Goal: Information Seeking & Learning: Learn about a topic

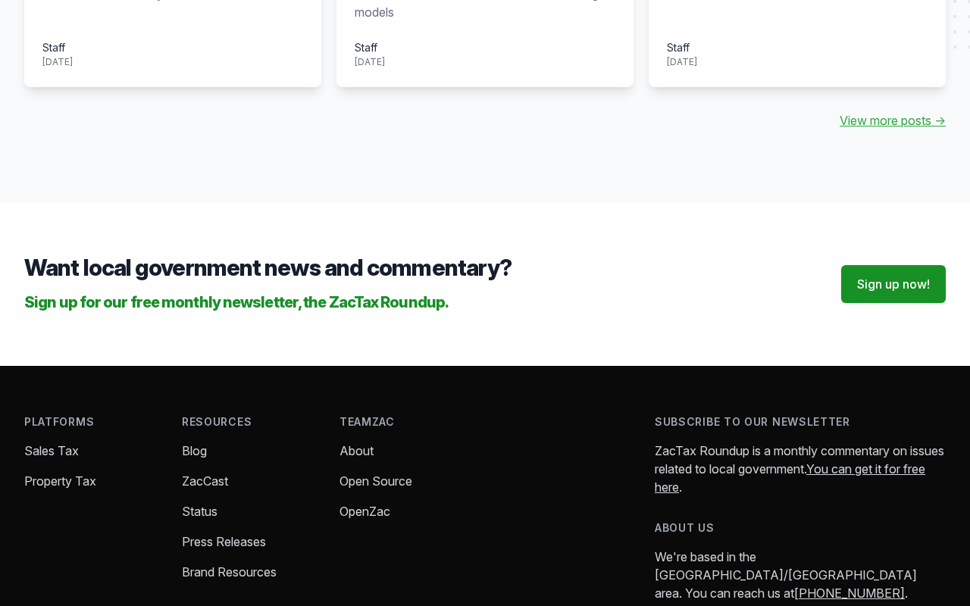
scroll to position [1895, 0]
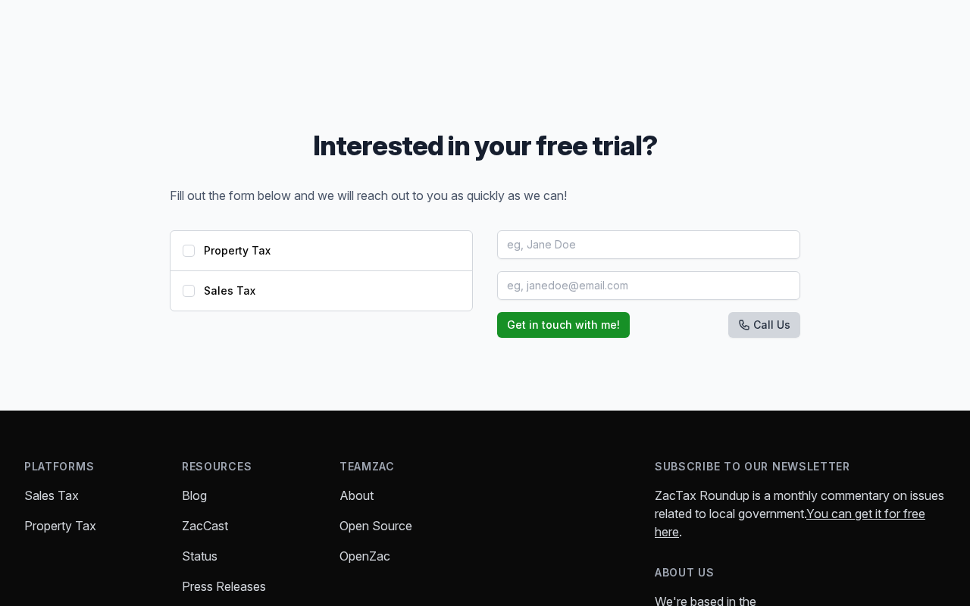
scroll to position [1668, 0]
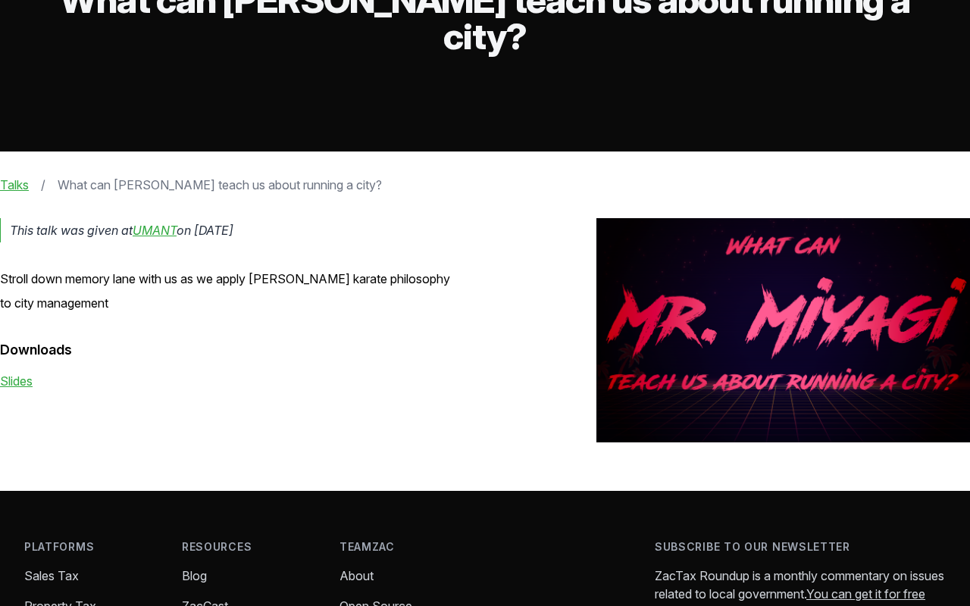
scroll to position [303, 0]
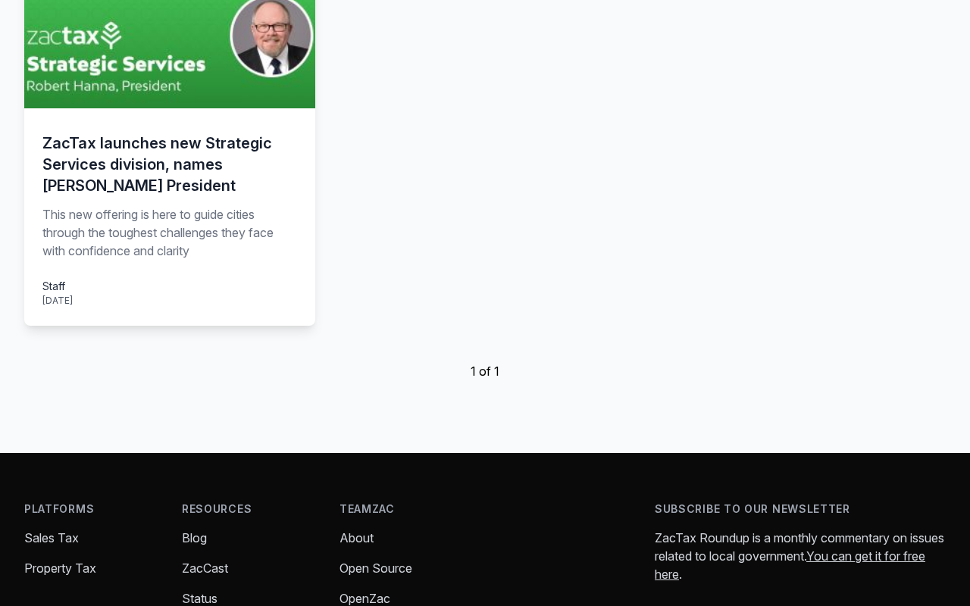
scroll to position [606, 0]
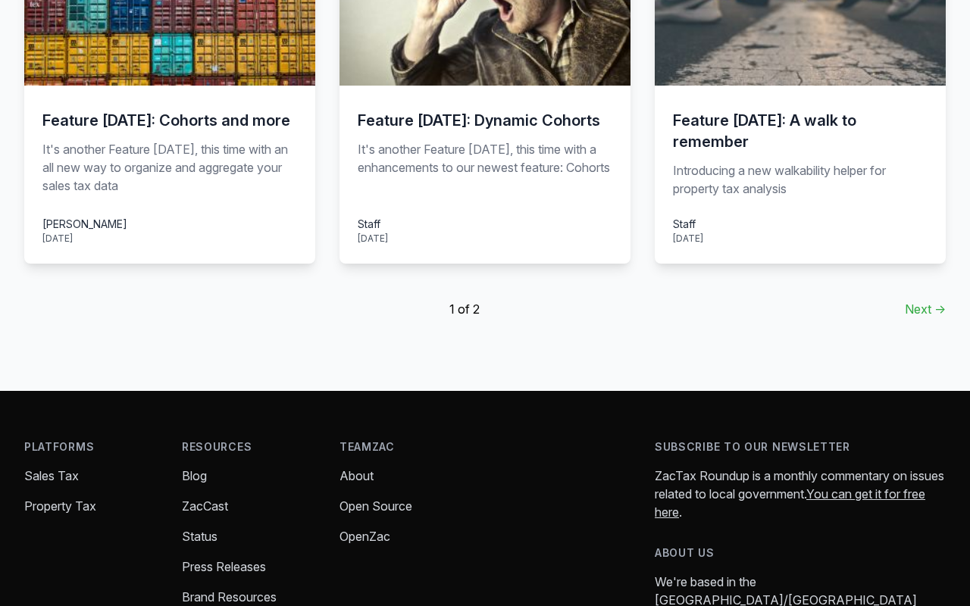
scroll to position [1329, 0]
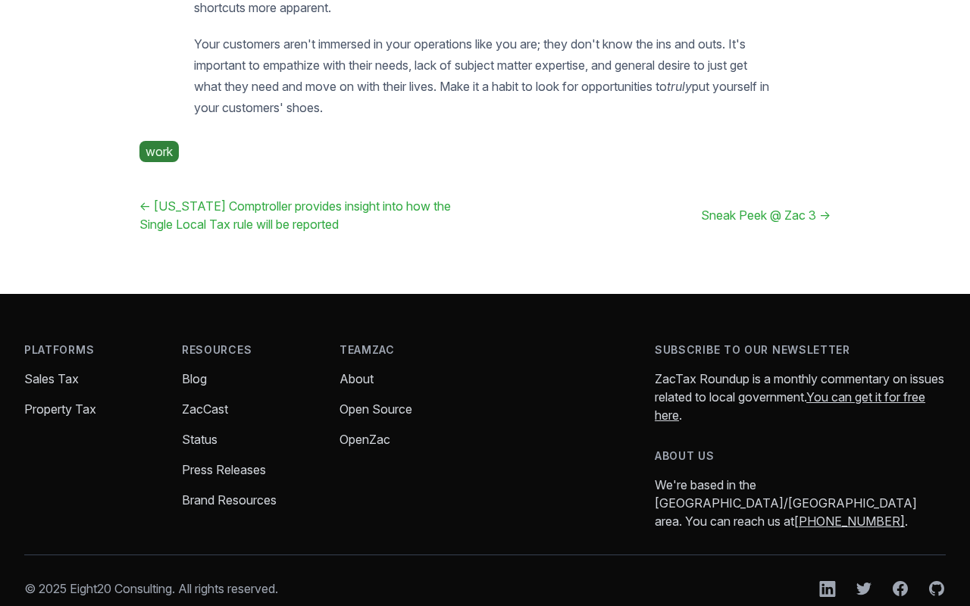
scroll to position [1993, 0]
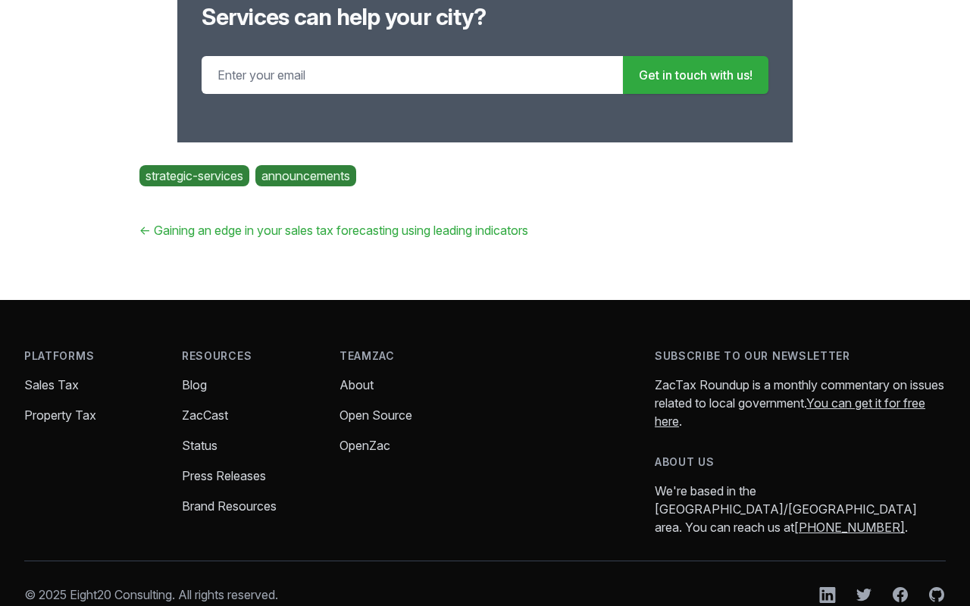
scroll to position [3136, 0]
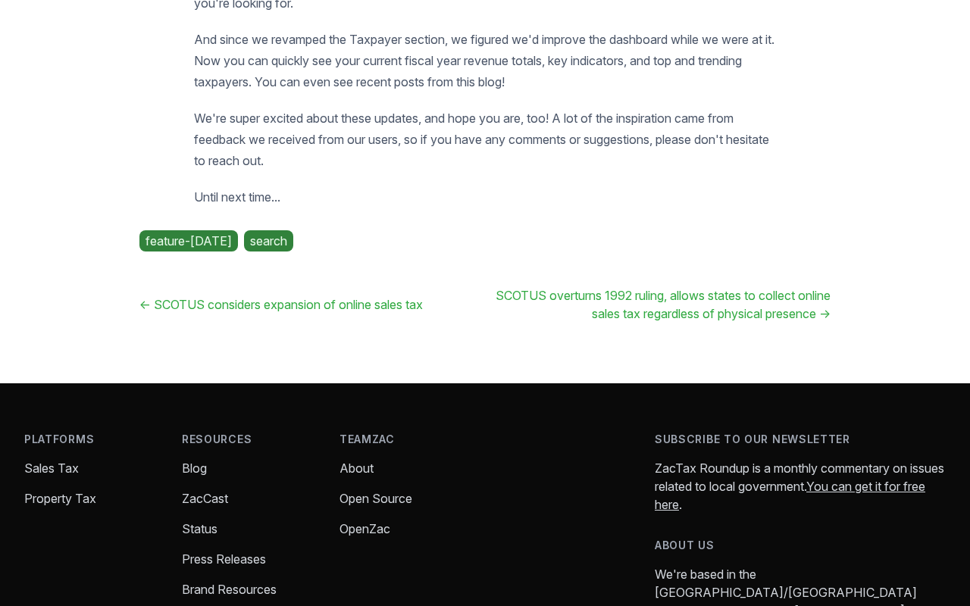
scroll to position [1061, 0]
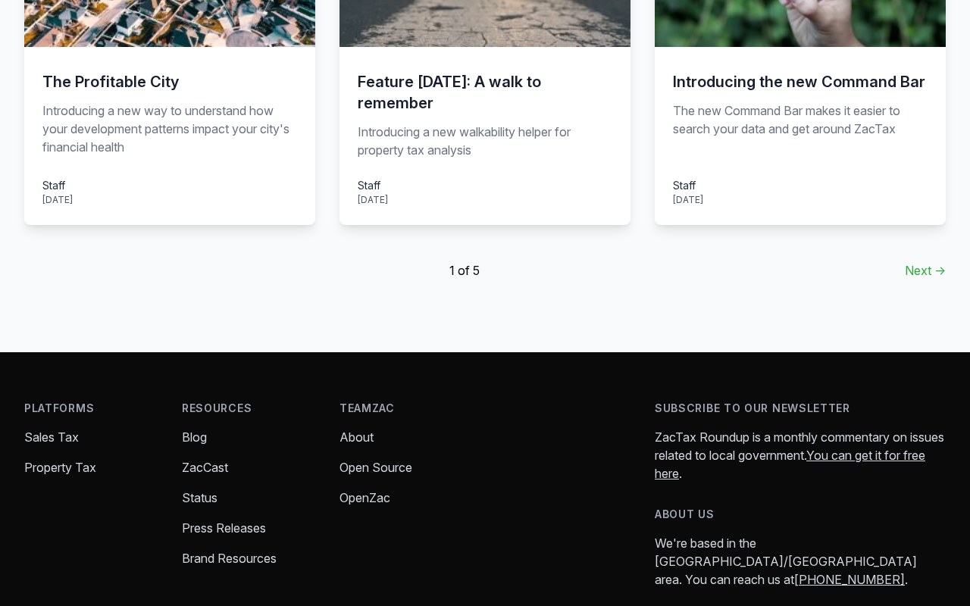
scroll to position [1290, 0]
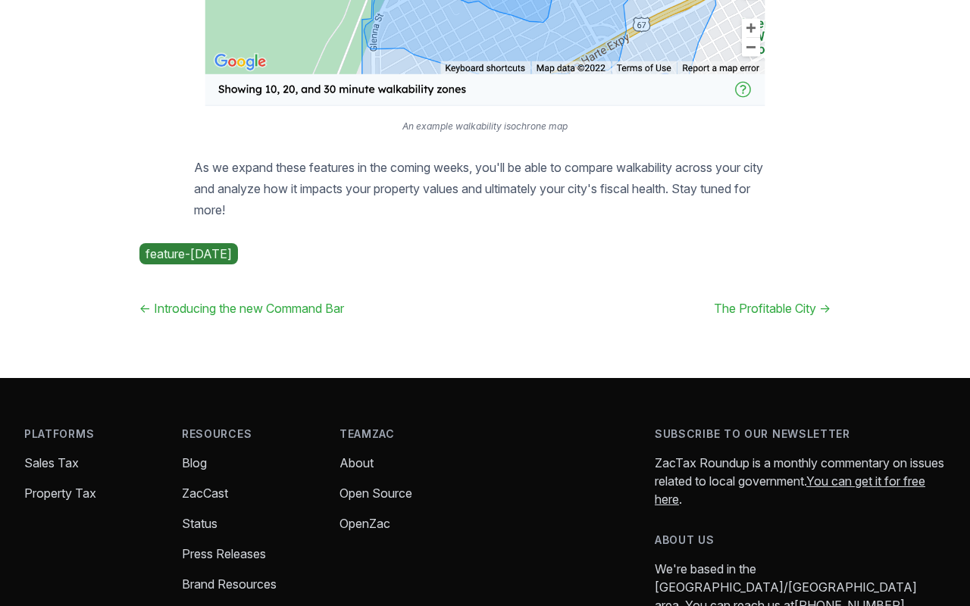
scroll to position [1365, 0]
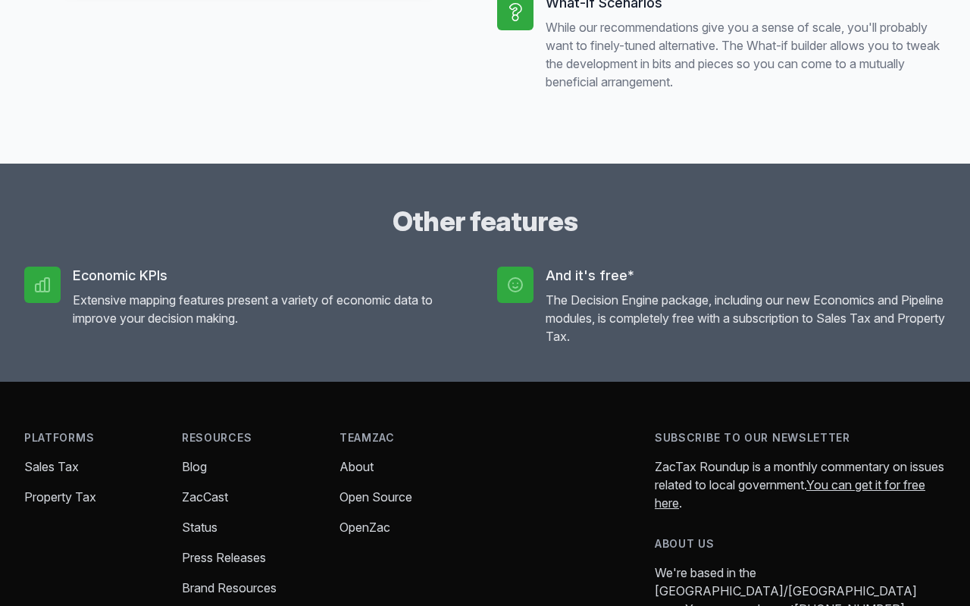
scroll to position [1440, 0]
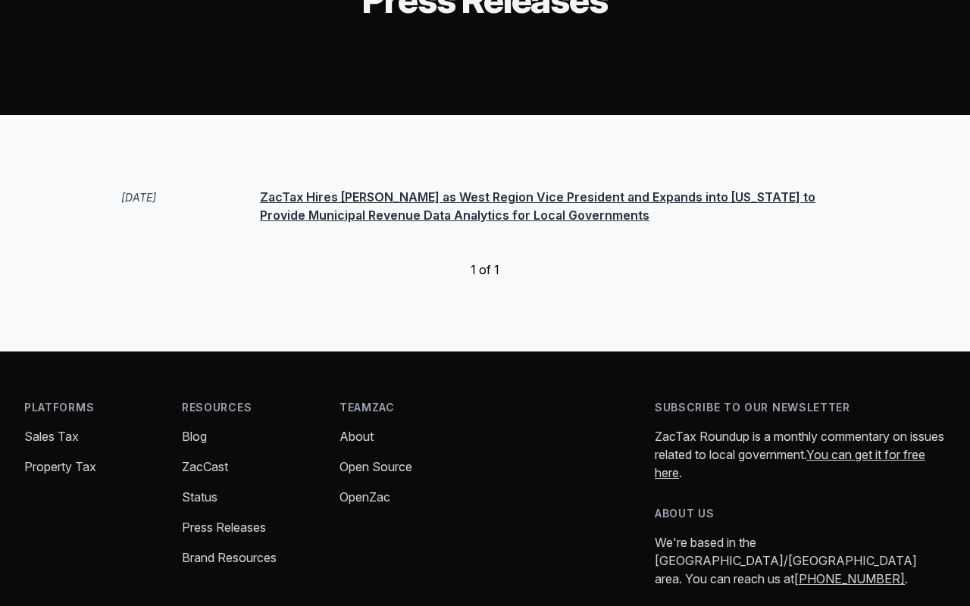
scroll to position [231, 0]
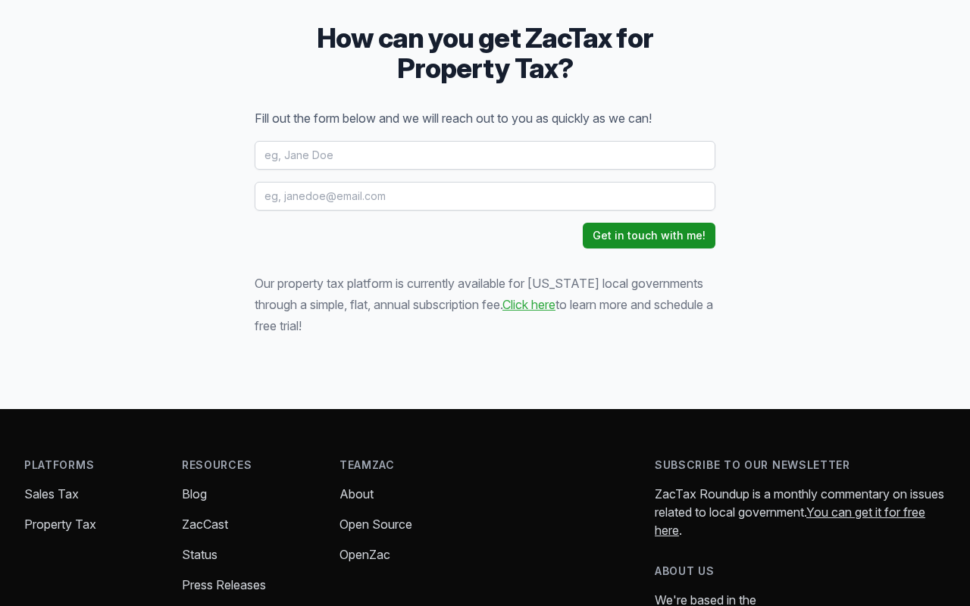
scroll to position [2166, 0]
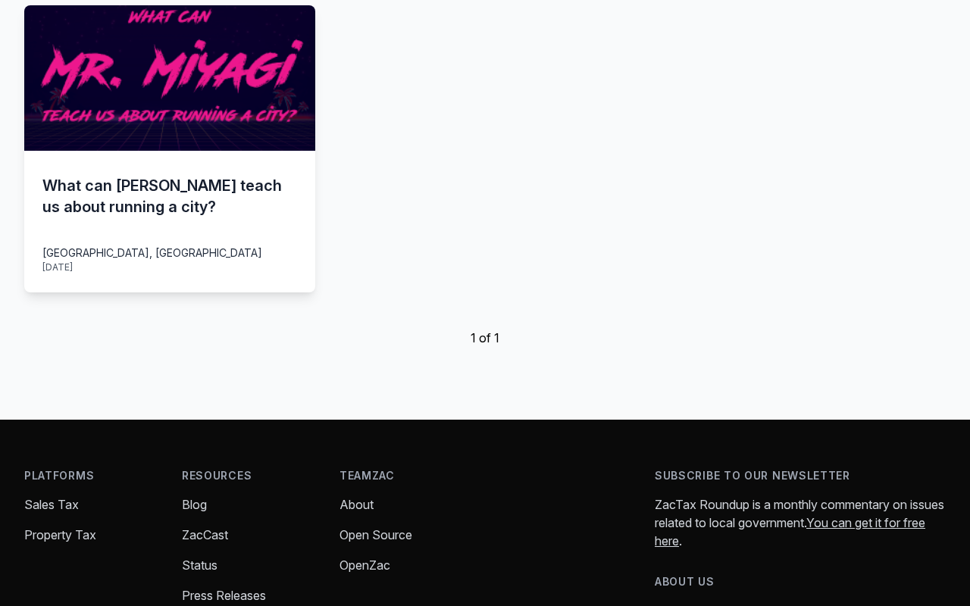
scroll to position [830, 0]
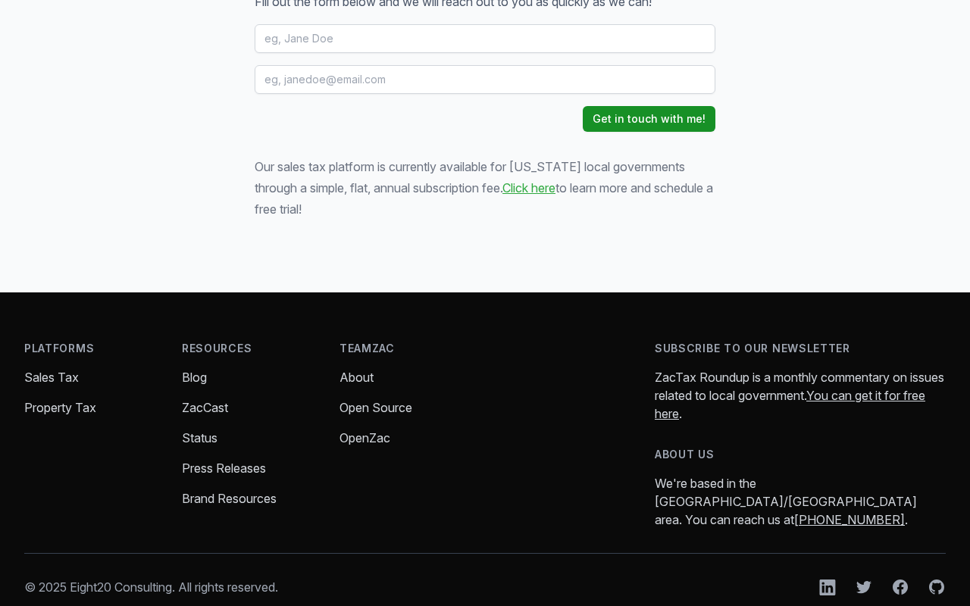
scroll to position [2295, 0]
